Goal: Entertainment & Leisure: Consume media (video, audio)

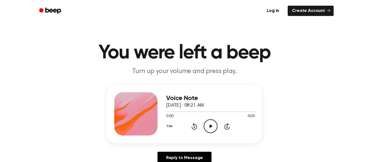
click at [210, 128] on icon "Play Audio" at bounding box center [211, 126] width 14 height 14
click at [214, 129] on icon "Play Audio" at bounding box center [211, 126] width 14 height 14
click at [217, 110] on div at bounding box center [210, 111] width 89 height 4
click at [213, 124] on icon "Play Audio" at bounding box center [211, 126] width 14 height 14
click at [209, 122] on icon "Play Audio" at bounding box center [211, 126] width 14 height 14
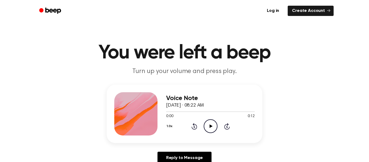
click at [211, 128] on icon "Play Audio" at bounding box center [211, 126] width 14 height 14
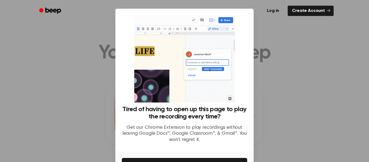
click at [272, 81] on div at bounding box center [184, 81] width 369 height 162
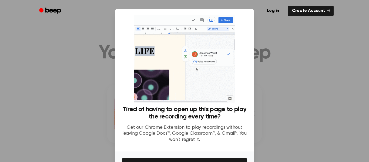
click at [197, 77] on img at bounding box center [184, 58] width 100 height 87
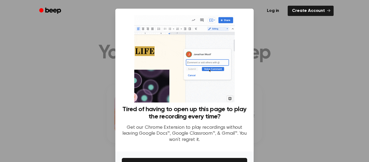
click at [37, 104] on div at bounding box center [184, 81] width 369 height 162
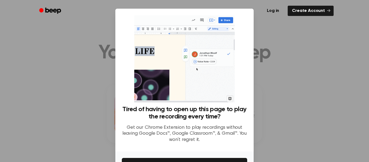
click at [38, 103] on div at bounding box center [184, 81] width 369 height 162
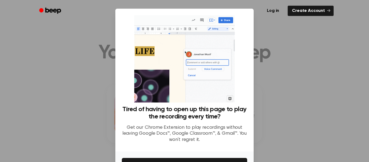
click at [39, 102] on div at bounding box center [184, 81] width 369 height 162
click at [328, 6] on link "Create Account" at bounding box center [311, 11] width 46 height 10
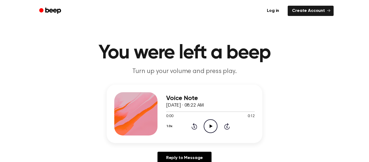
click at [211, 131] on icon "Play Audio" at bounding box center [211, 126] width 14 height 14
click at [206, 127] on icon "Play Audio" at bounding box center [211, 126] width 14 height 14
click at [219, 131] on div "1.0x Rewind 5 seconds Play Audio Skip 5 seconds" at bounding box center [210, 126] width 89 height 14
click at [212, 128] on icon "Play Audio" at bounding box center [211, 126] width 14 height 14
click at [211, 131] on icon "Play Audio" at bounding box center [211, 126] width 14 height 14
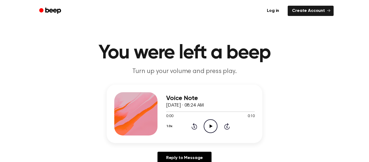
click at [209, 135] on div "Voice Note [DATE] · 08:24 AM 0:00 0:10 Your browser does not support the [objec…" at bounding box center [210, 113] width 89 height 43
click at [209, 122] on icon "Play Audio" at bounding box center [211, 126] width 14 height 14
click at [215, 124] on icon "Play Audio" at bounding box center [211, 126] width 14 height 14
click at [210, 129] on icon "Play Audio" at bounding box center [211, 126] width 14 height 14
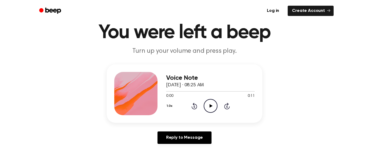
scroll to position [28, 0]
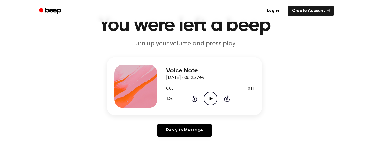
click at [212, 112] on div "Voice Note September 18, 2025 · 08:25 AM 0:00 0:11 Your browser does not suppor…" at bounding box center [185, 86] width 156 height 58
click at [207, 98] on icon "Play Audio" at bounding box center [211, 99] width 14 height 14
click at [205, 92] on icon "Play Audio" at bounding box center [211, 99] width 14 height 14
click at [211, 94] on icon "Play Audio" at bounding box center [211, 99] width 14 height 14
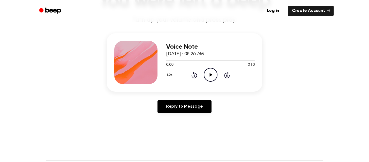
scroll to position [46, 0]
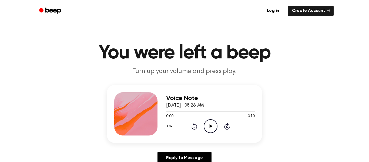
click at [216, 125] on icon "Play Audio" at bounding box center [211, 126] width 14 height 14
click at [212, 128] on icon "Play Audio" at bounding box center [211, 126] width 14 height 14
click at [216, 113] on div at bounding box center [210, 111] width 89 height 4
click at [210, 132] on icon "Play Audio" at bounding box center [211, 126] width 14 height 14
click at [209, 123] on icon "Play Audio" at bounding box center [211, 126] width 14 height 14
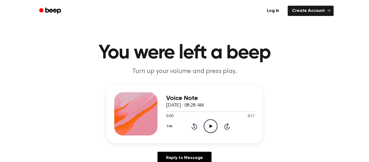
click at [203, 128] on div "1.0x Rewind 5 seconds Play Audio Skip 5 seconds" at bounding box center [210, 126] width 89 height 14
click at [213, 131] on icon "Play Audio" at bounding box center [211, 126] width 14 height 14
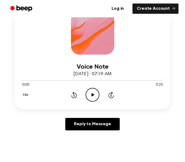
scroll to position [104, 0]
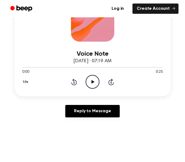
click at [92, 82] on icon at bounding box center [92, 82] width 3 height 4
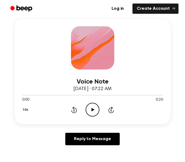
scroll to position [77, 0]
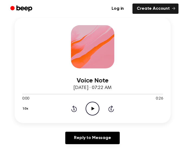
click at [90, 113] on icon "Play Audio" at bounding box center [92, 109] width 14 height 14
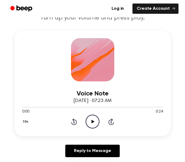
scroll to position [66, 0]
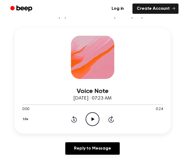
click at [89, 119] on icon "Play Audio" at bounding box center [92, 119] width 14 height 14
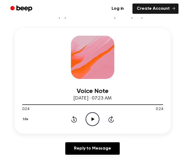
click at [95, 122] on icon "Play Audio" at bounding box center [92, 119] width 14 height 14
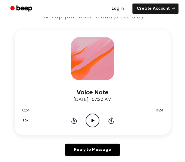
scroll to position [65, 0]
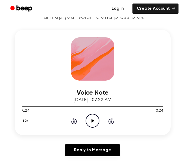
click at [93, 122] on icon at bounding box center [92, 121] width 3 height 4
